Goal: Task Accomplishment & Management: Manage account settings

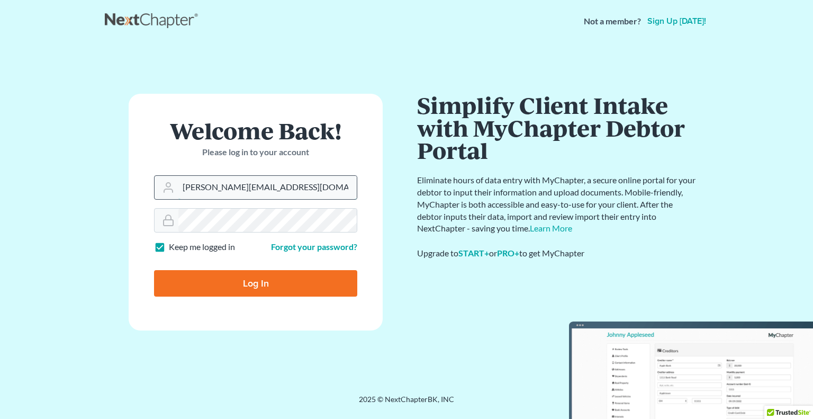
click at [273, 191] on input "[PERSON_NAME][EMAIL_ADDRESS][DOMAIN_NAME]" at bounding box center [267, 187] width 178 height 23
type input "[PERSON_NAME][EMAIL_ADDRESS][DOMAIN_NAME]"
click at [260, 279] on input "Log In" at bounding box center [255, 283] width 203 height 26
type input "Thinking..."
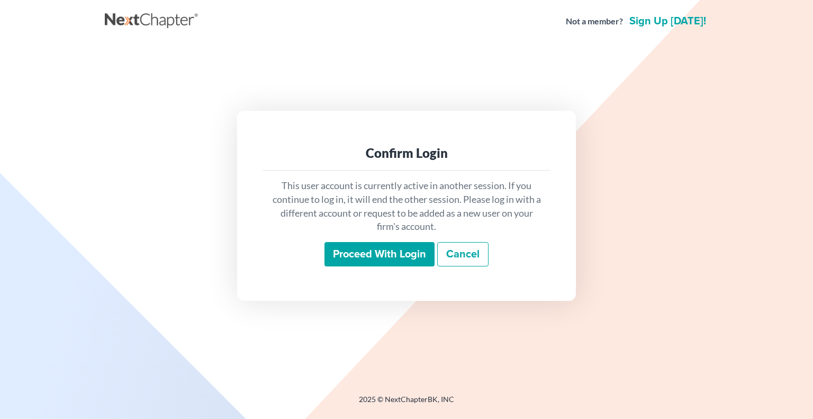
click at [366, 251] on input "Proceed with login" at bounding box center [379, 254] width 110 height 24
